Goal: Navigation & Orientation: Find specific page/section

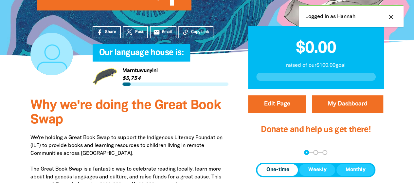
scroll to position [146, 0]
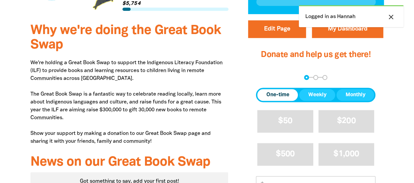
click at [183, 90] on p "We're holding a Great Book Swap to support the Indigenous Literacy Foundation (…" at bounding box center [129, 102] width 198 height 86
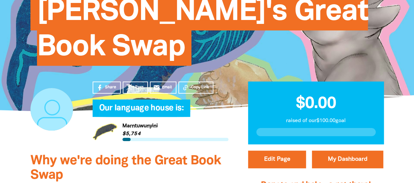
scroll to position [90, 0]
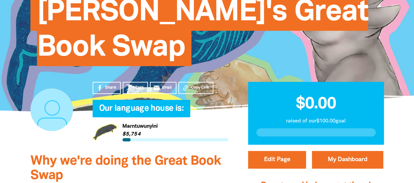
click at [295, 133] on div at bounding box center [315, 132] width 119 height 8
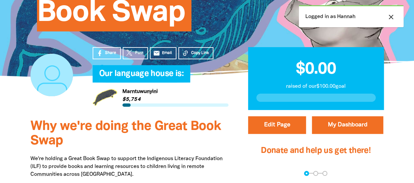
scroll to position [126, 0]
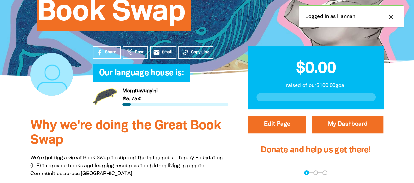
click at [144, 98] on link "Link to Marntuwunyini" at bounding box center [161, 96] width 136 height 25
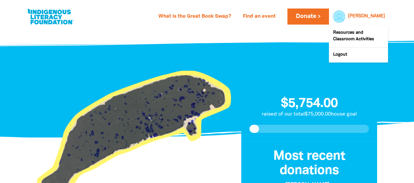
click at [373, 14] on link "[PERSON_NAME]" at bounding box center [366, 16] width 37 height 5
click at [345, 17] on div at bounding box center [338, 17] width 16 height 16
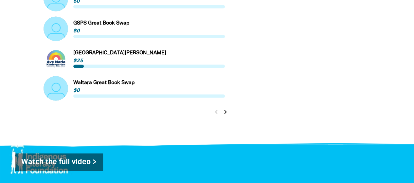
scroll to position [641, 0]
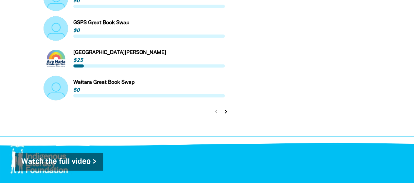
click at [225, 108] on icon "chevron_right" at bounding box center [226, 112] width 8 height 8
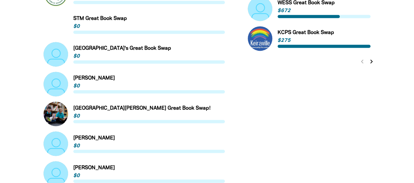
scroll to position [532, 0]
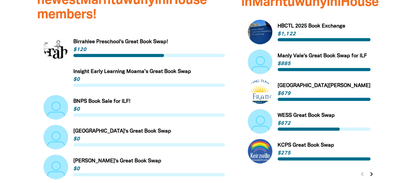
scroll to position [414, 0]
click at [139, 154] on link "Link to Glenunga's Great Book Swap" at bounding box center [134, 166] width 181 height 25
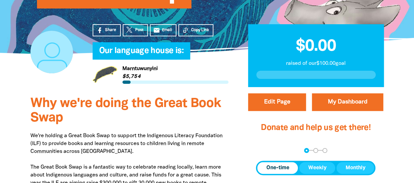
scroll to position [148, 0]
